Goal: Information Seeking & Learning: Learn about a topic

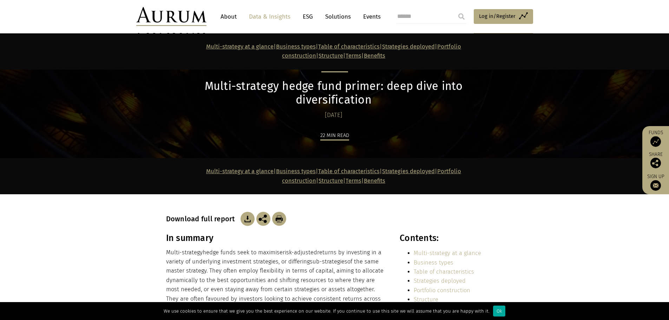
scroll to position [5436, 0]
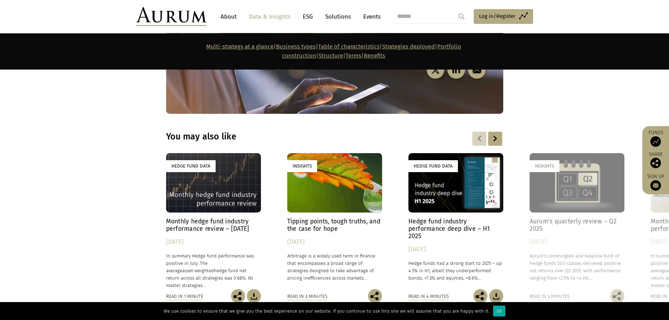
click at [169, 11] on img at bounding box center [171, 16] width 70 height 19
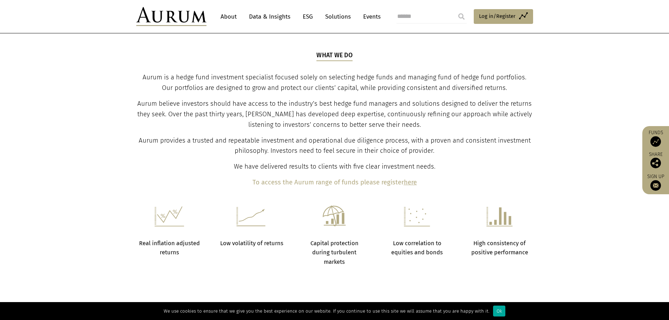
scroll to position [176, 0]
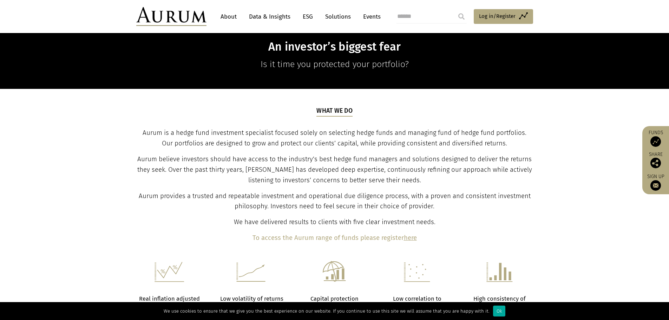
click at [258, 13] on link "Data & Insights" at bounding box center [269, 16] width 48 height 13
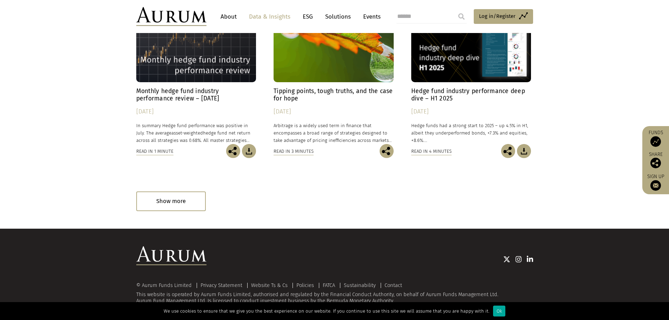
scroll to position [417, 0]
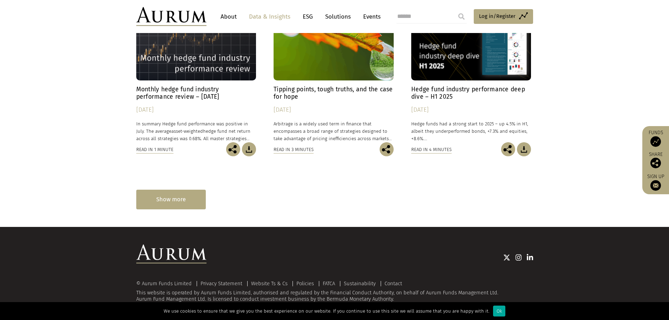
click at [179, 196] on div "Show more" at bounding box center [171, 199] width 70 height 19
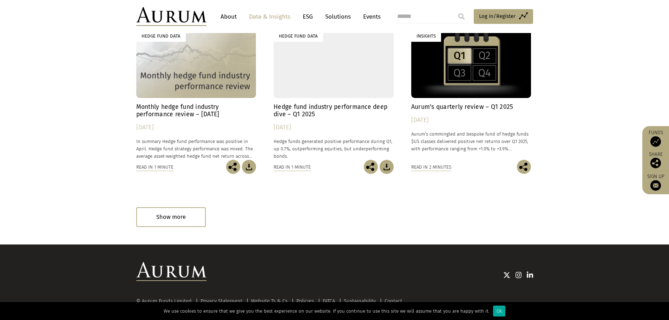
scroll to position [733, 0]
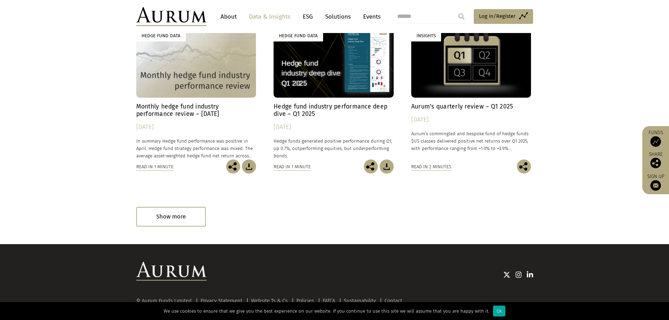
click at [177, 214] on div "Show more" at bounding box center [171, 216] width 70 height 19
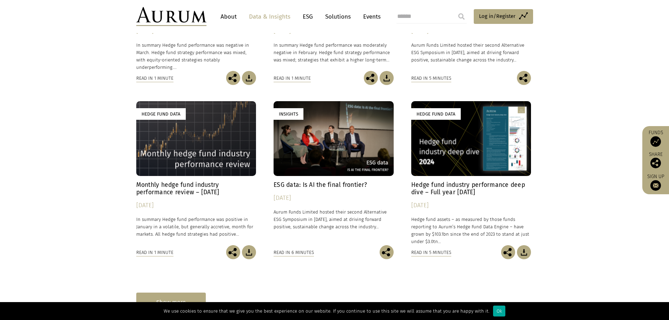
scroll to position [1036, 0]
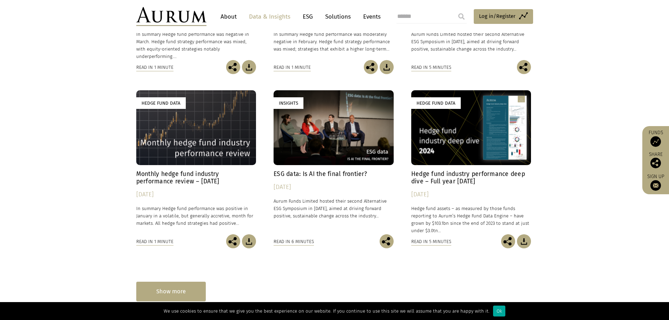
click at [170, 289] on div "Show more" at bounding box center [171, 291] width 70 height 19
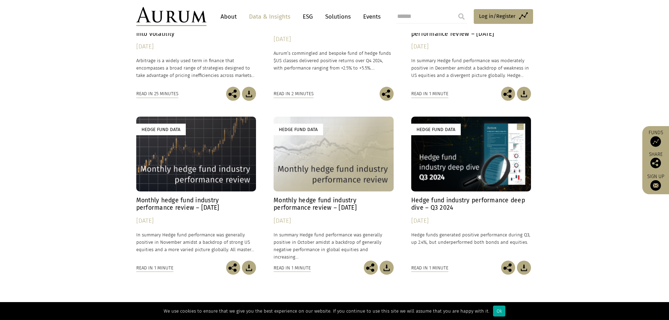
scroll to position [1393, 0]
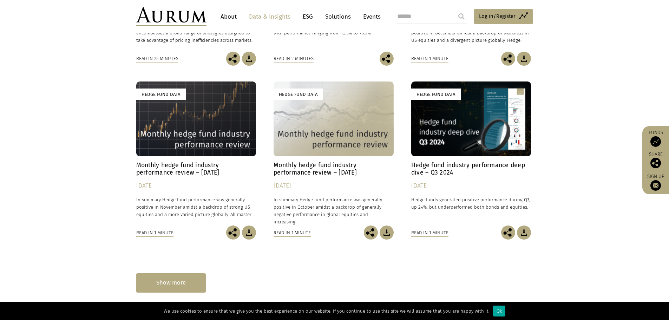
click at [179, 281] on div "Show more" at bounding box center [171, 282] width 70 height 19
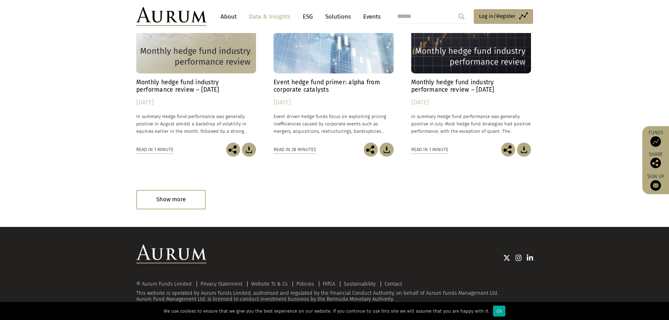
scroll to position [1824, 0]
click at [188, 203] on div "Show more" at bounding box center [171, 199] width 70 height 19
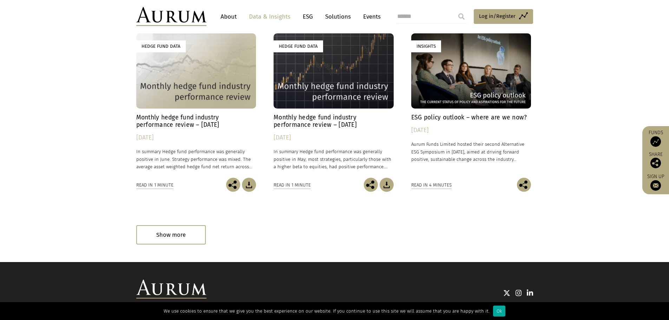
scroll to position [2172, 0]
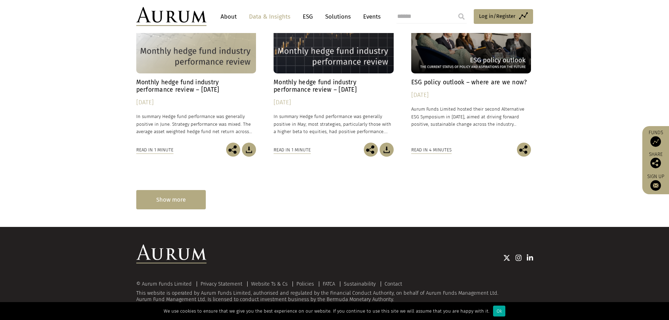
click at [172, 199] on div "Show more" at bounding box center [171, 199] width 70 height 19
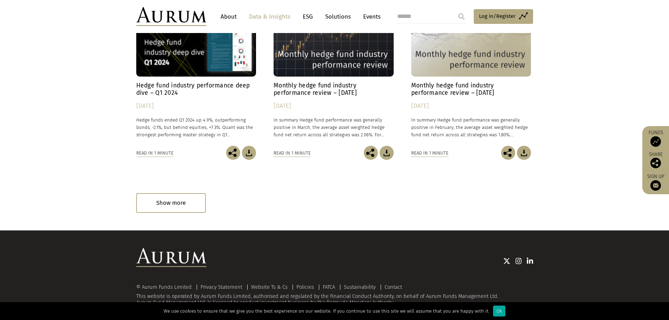
scroll to position [2520, 0]
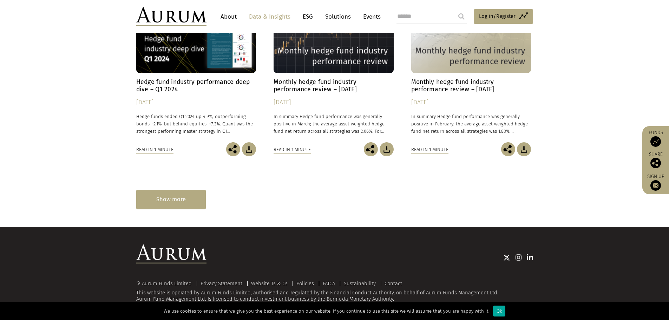
click at [183, 198] on div "Show more" at bounding box center [171, 199] width 70 height 19
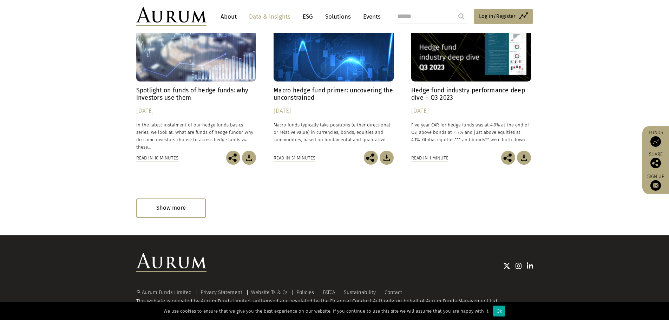
scroll to position [2868, 0]
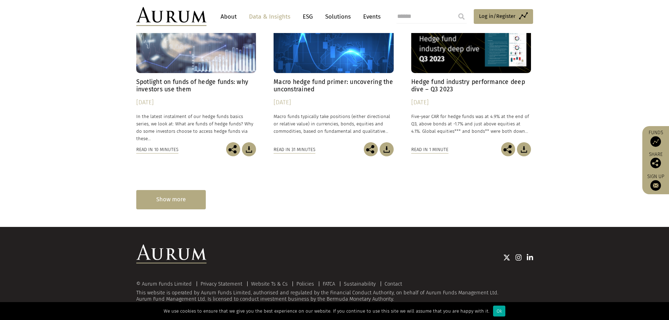
click at [187, 203] on div "Show more" at bounding box center [171, 199] width 70 height 19
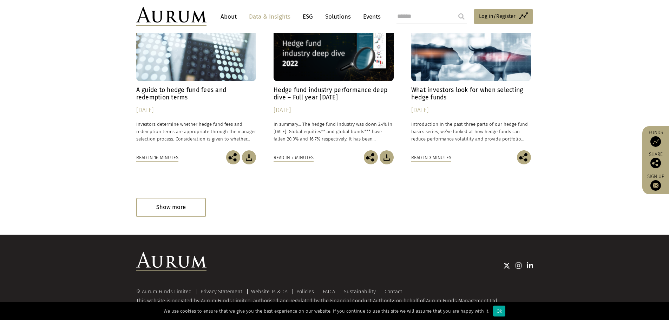
scroll to position [3216, 0]
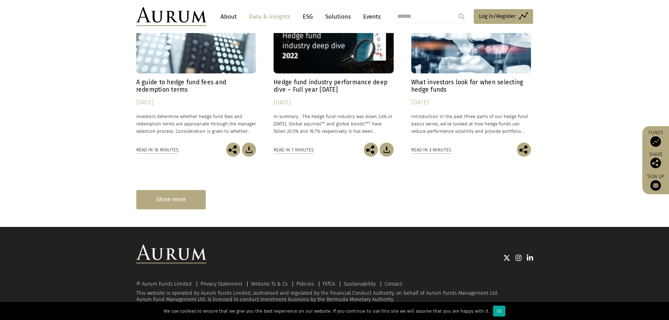
click at [160, 204] on div "Show more" at bounding box center [171, 199] width 70 height 19
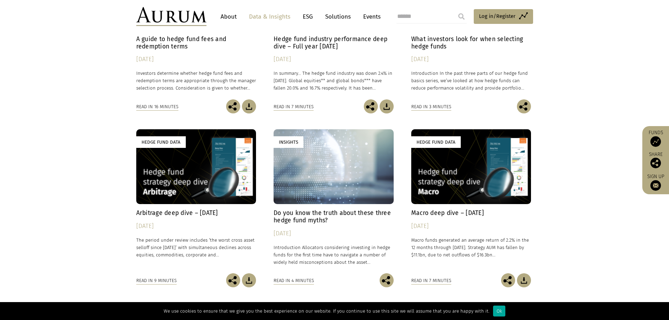
scroll to position [3143, 0]
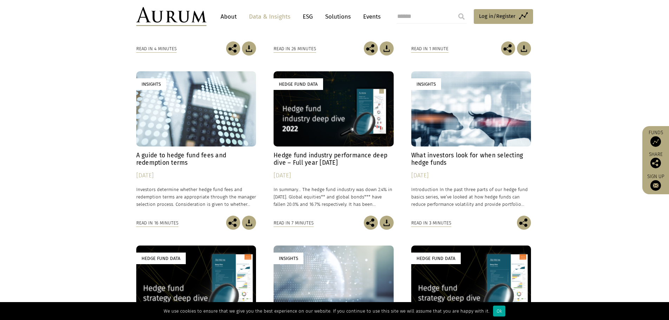
click at [420, 19] on input "search" at bounding box center [431, 16] width 70 height 14
type input "**********"
click at [454, 9] on input "submit" at bounding box center [461, 16] width 14 height 14
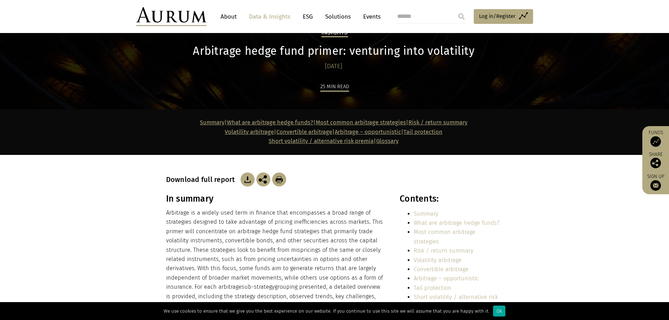
scroll to position [70, 0]
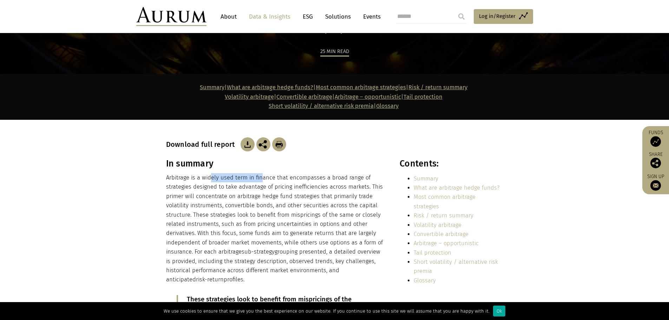
drag, startPoint x: 211, startPoint y: 180, endPoint x: 259, endPoint y: 180, distance: 48.1
click at [259, 180] on p "Arbitrage is a widely used term in finance that encompasses a broad range of st…" at bounding box center [275, 228] width 218 height 111
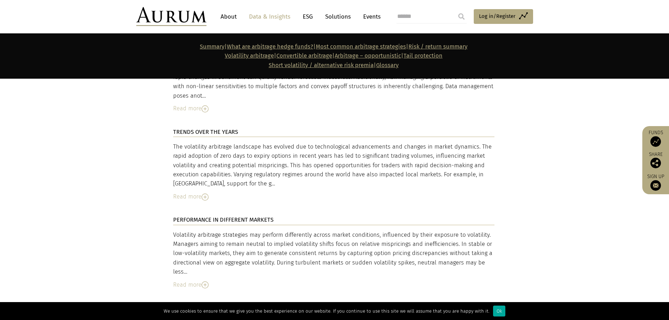
scroll to position [2036, 0]
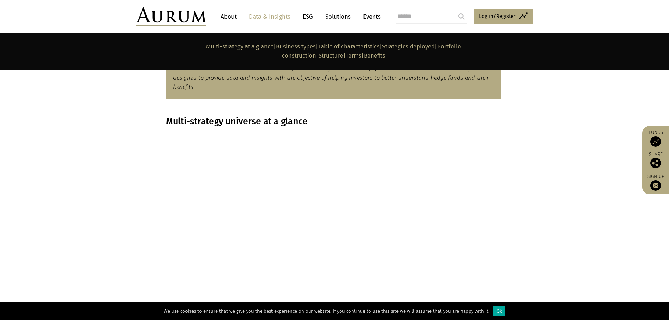
scroll to position [527, 0]
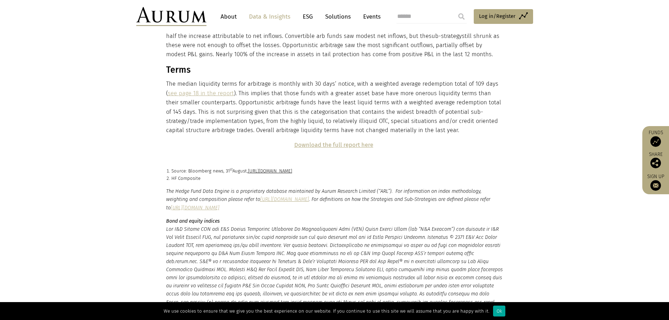
scroll to position [1755, 0]
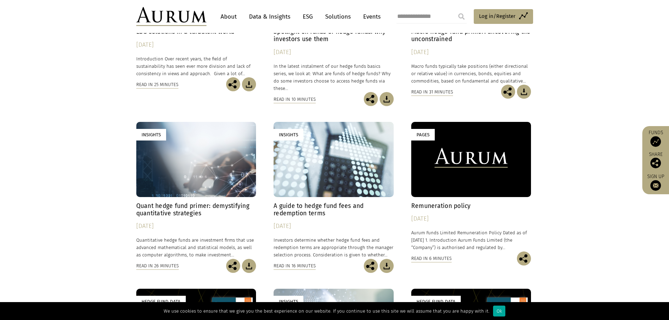
scroll to position [562, 0]
